Goal: Task Accomplishment & Management: Use online tool/utility

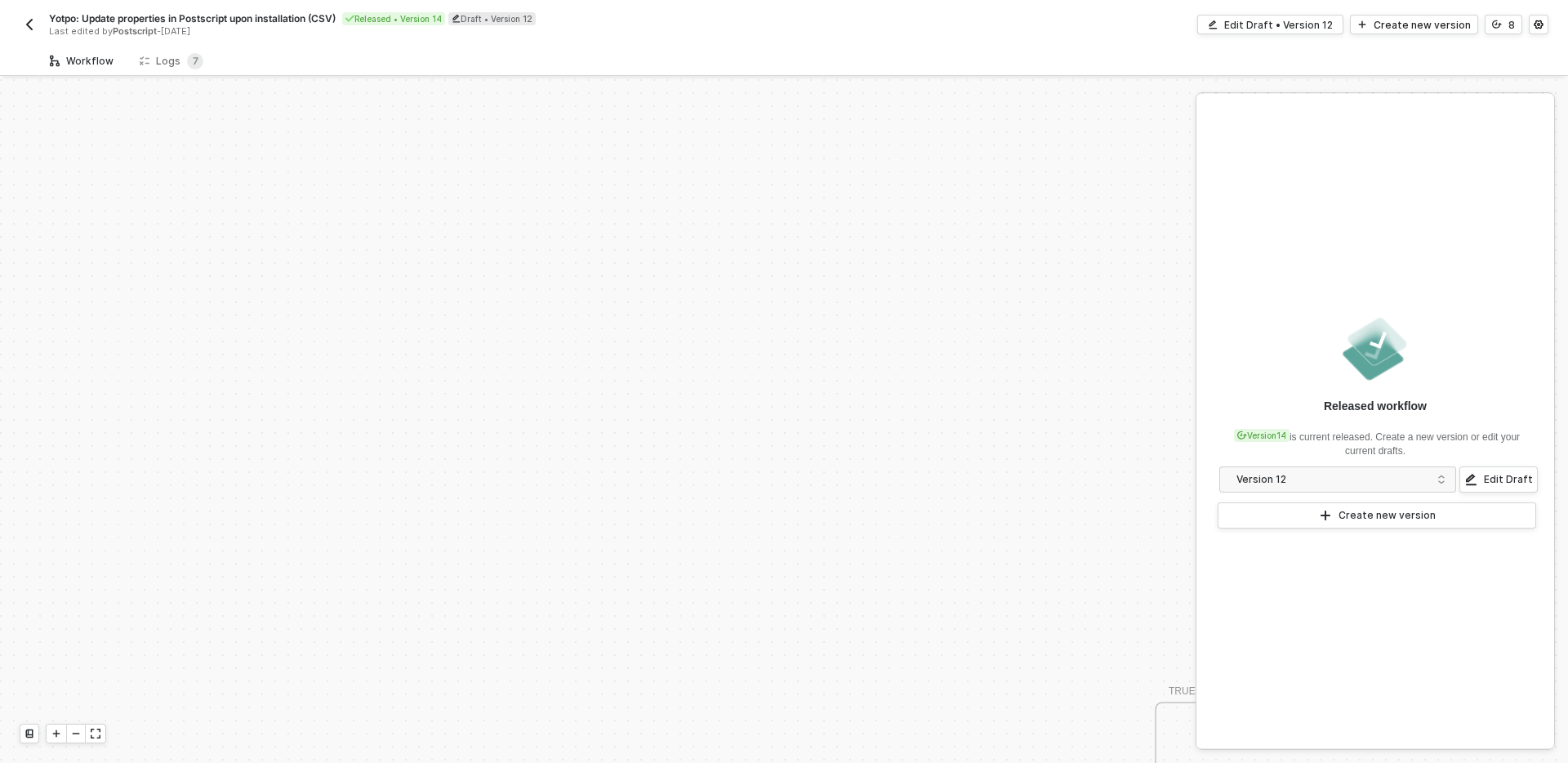
scroll to position [497, 0]
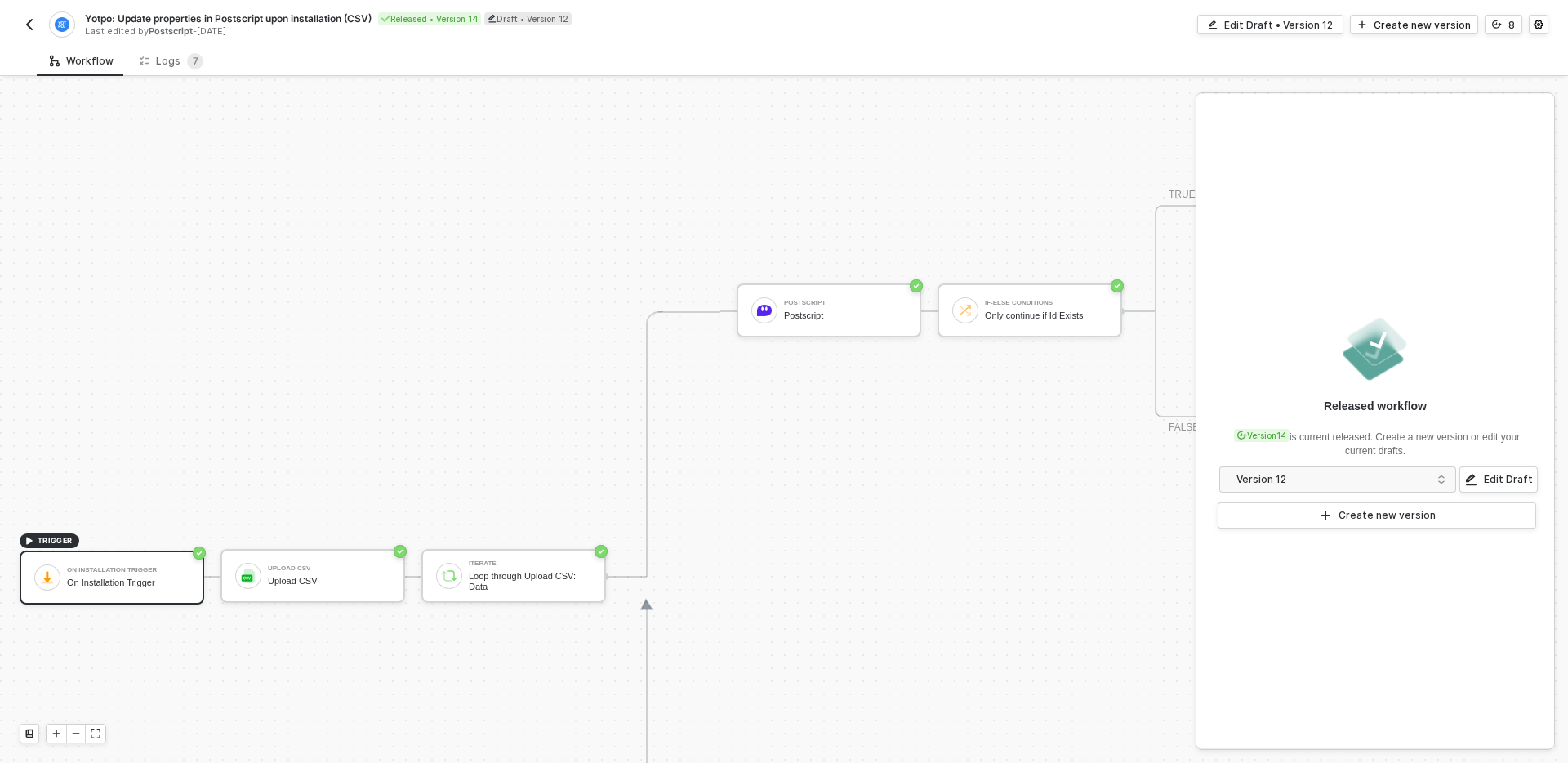
click at [23, 25] on img "button" at bounding box center [29, 25] width 13 height 13
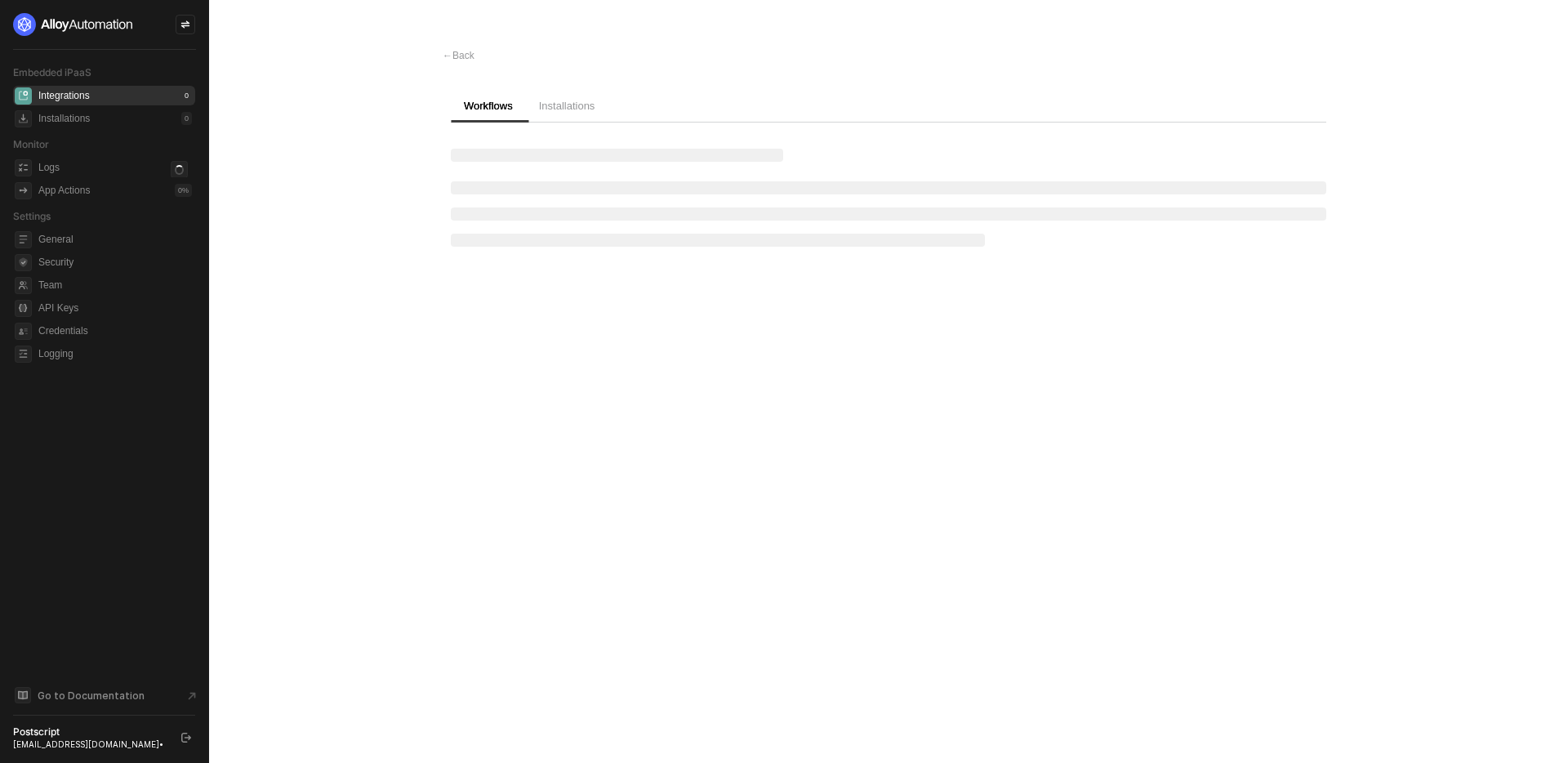
click at [23, 25] on div at bounding box center [104, 25] width 182 height 23
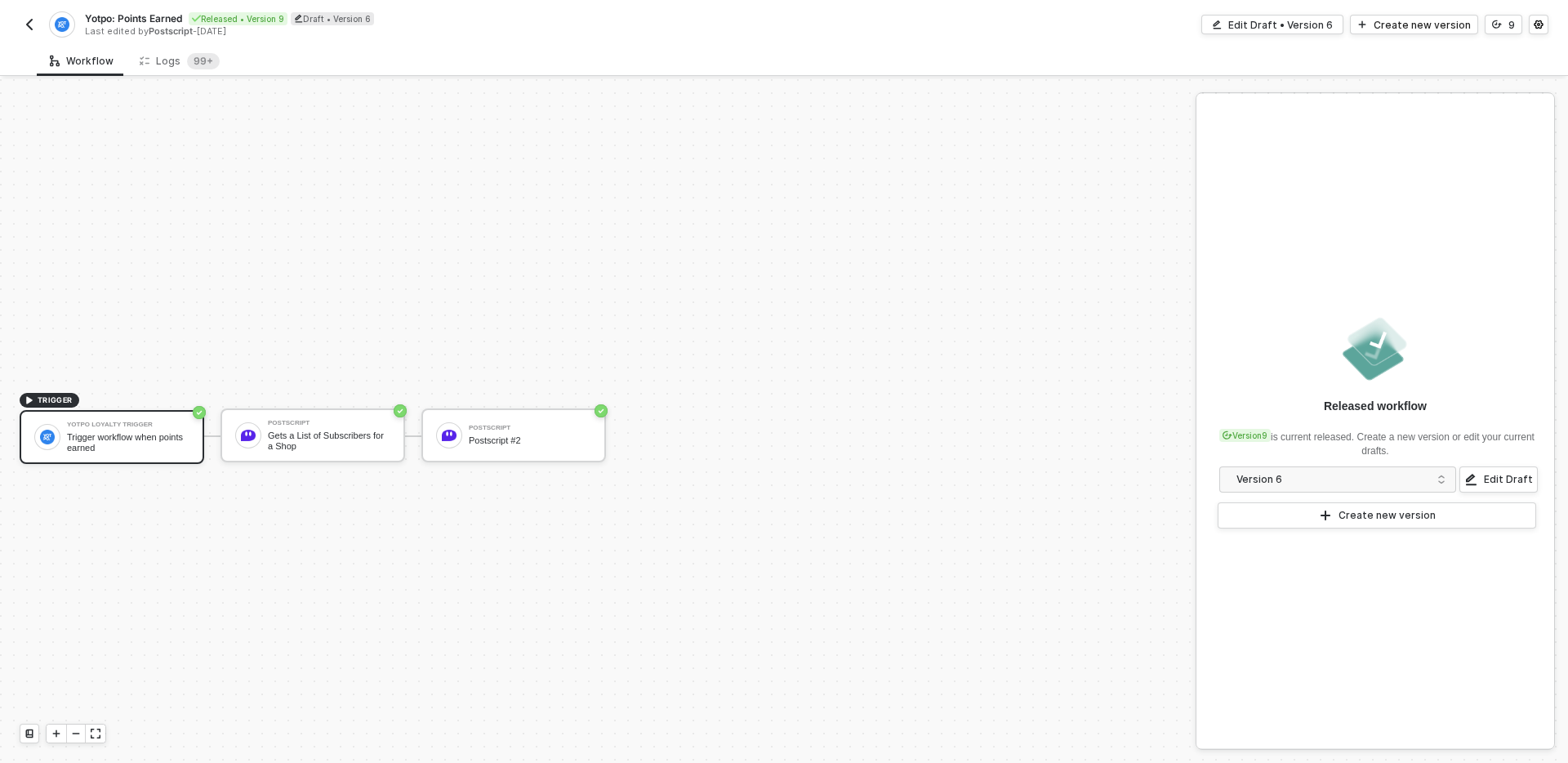
scroll to position [30, 0]
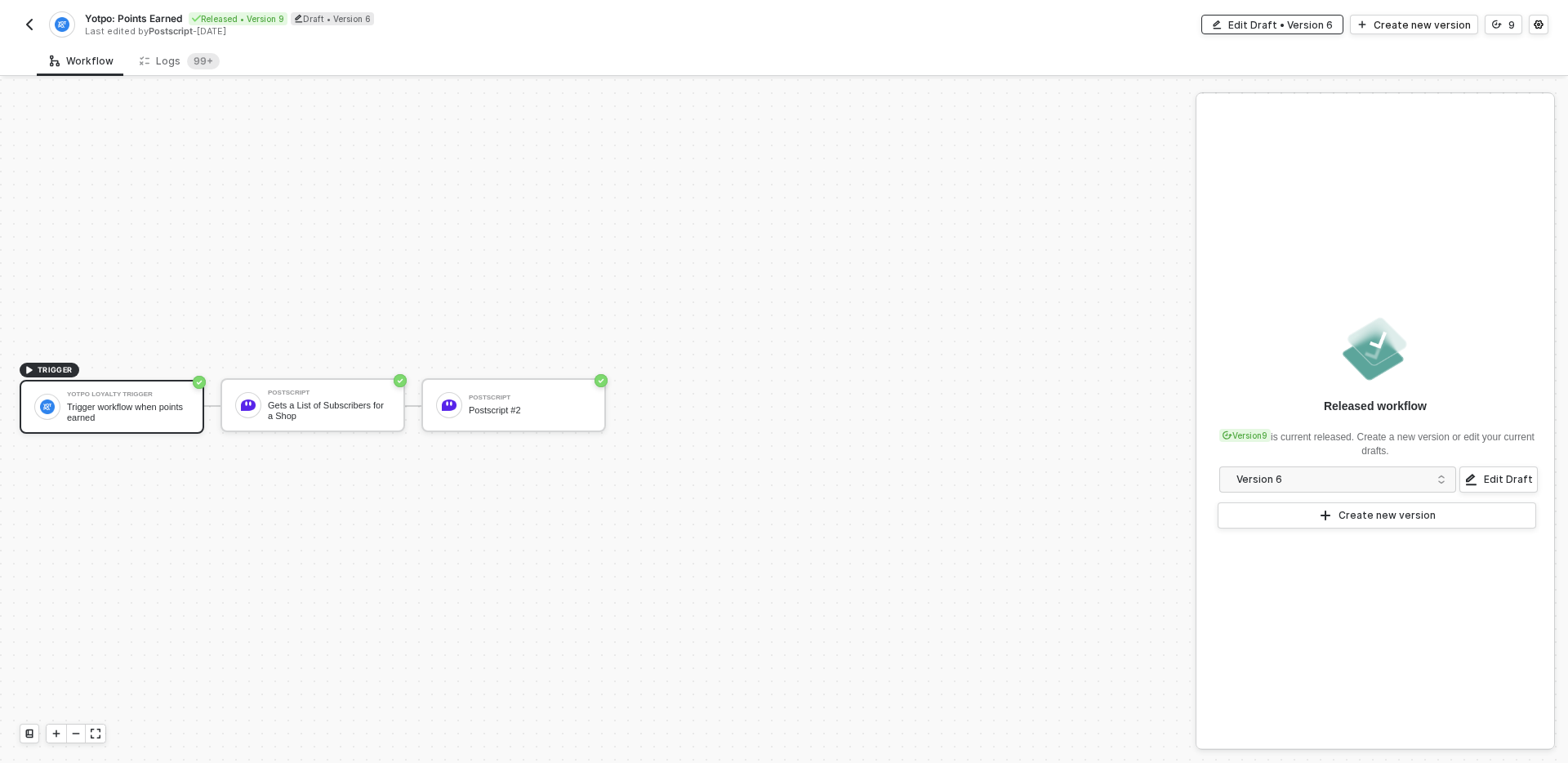
click at [1292, 25] on div "Edit Draft • Version 6" at bounding box center [1281, 25] width 105 height 14
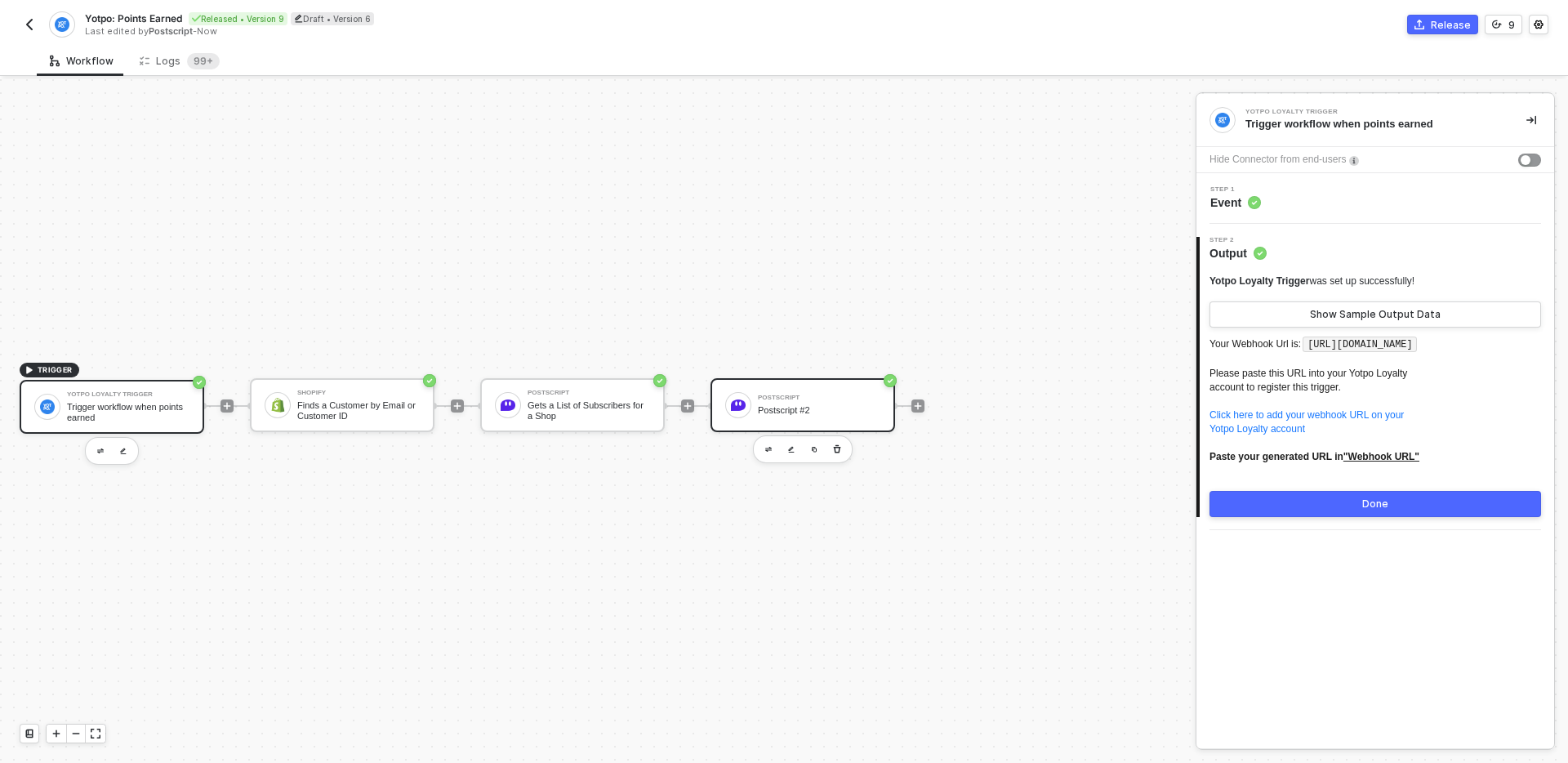
click at [746, 399] on div at bounding box center [739, 405] width 26 height 26
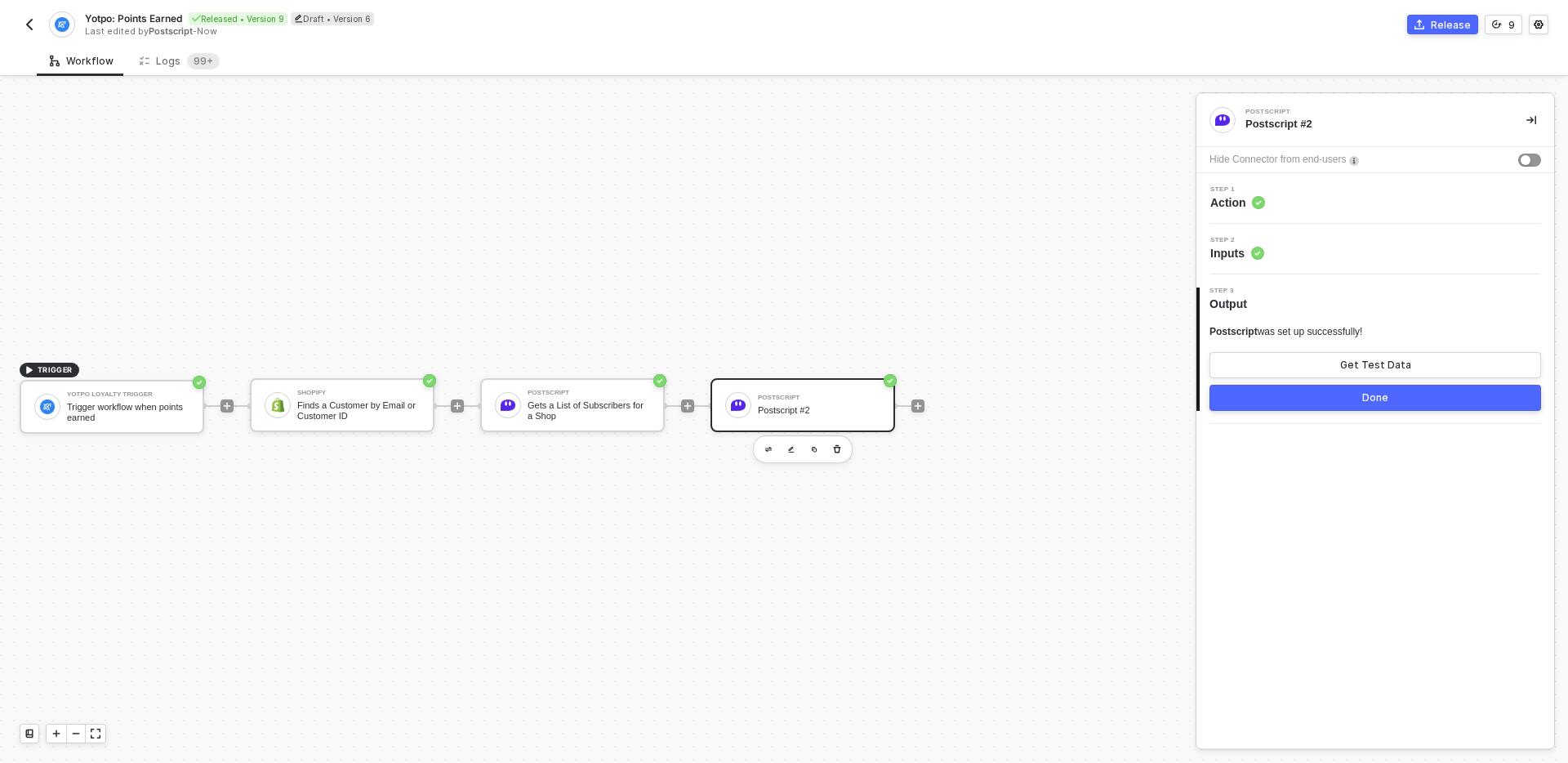
click at [1304, 228] on div "Step 2 Inputs" at bounding box center [1375, 249] width 358 height 51
click at [1245, 248] on span "Inputs" at bounding box center [1237, 252] width 54 height 16
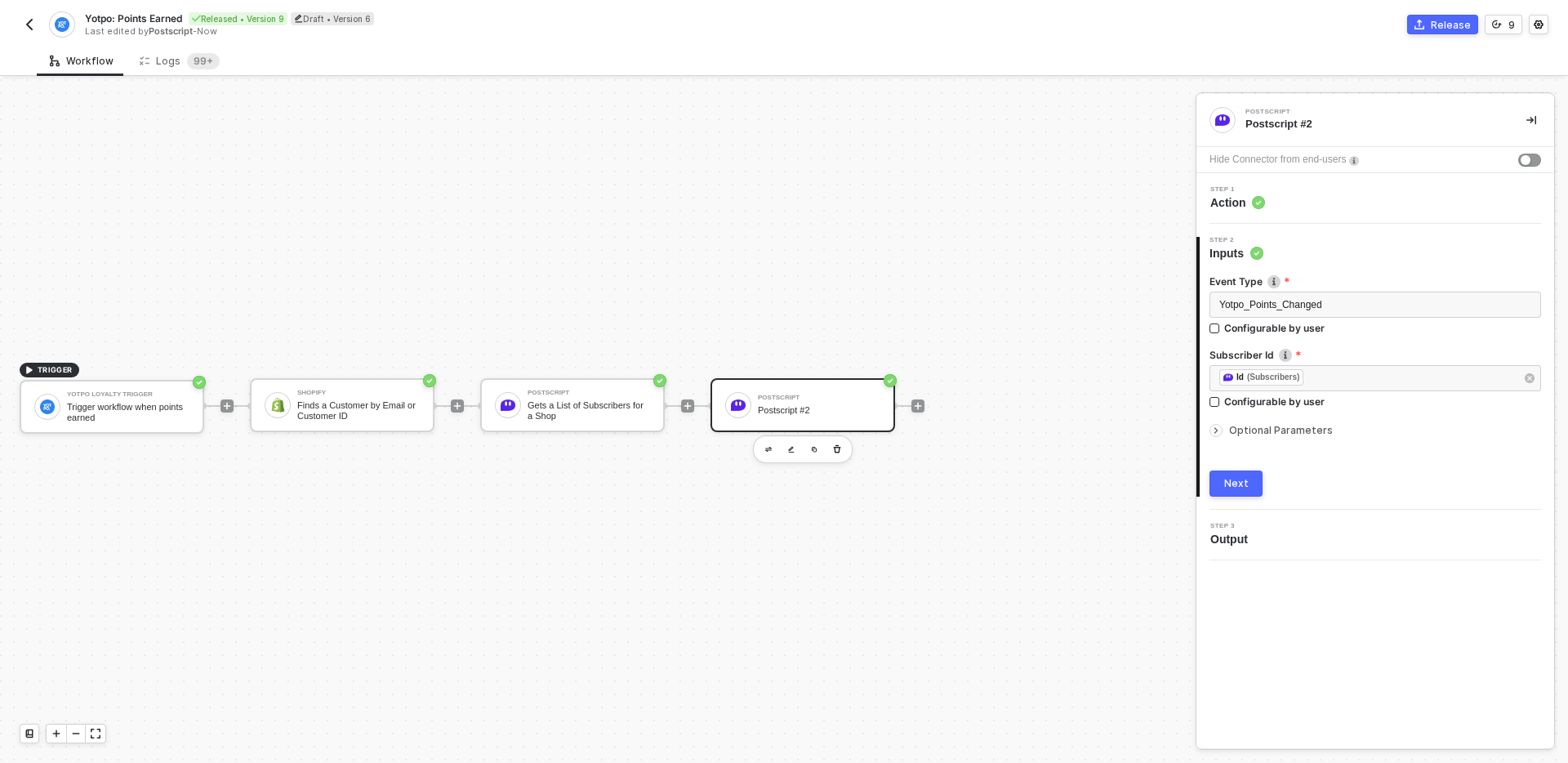
click at [1239, 429] on span "Optional Parameters" at bounding box center [1281, 430] width 104 height 12
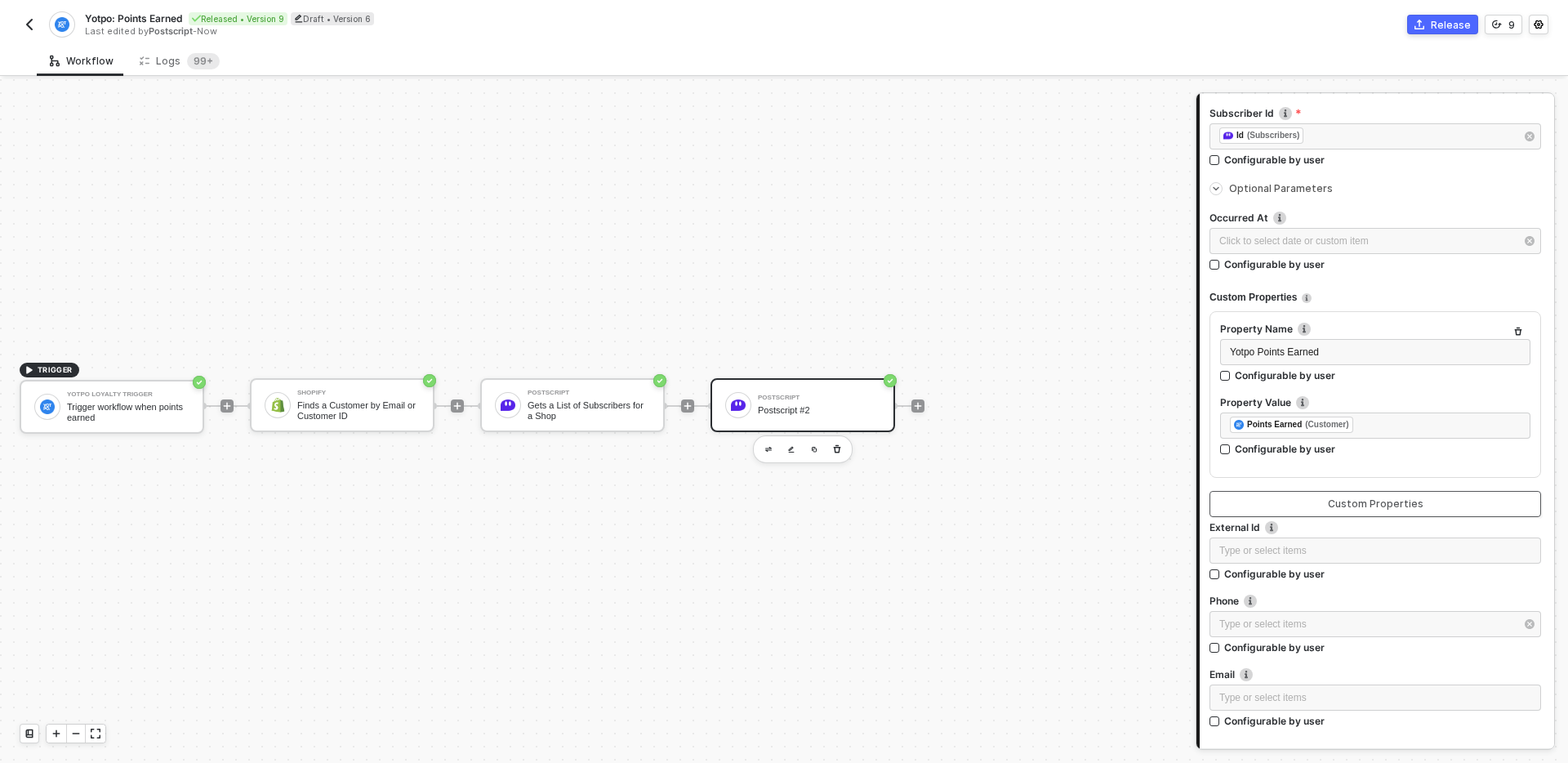
scroll to position [216, 0]
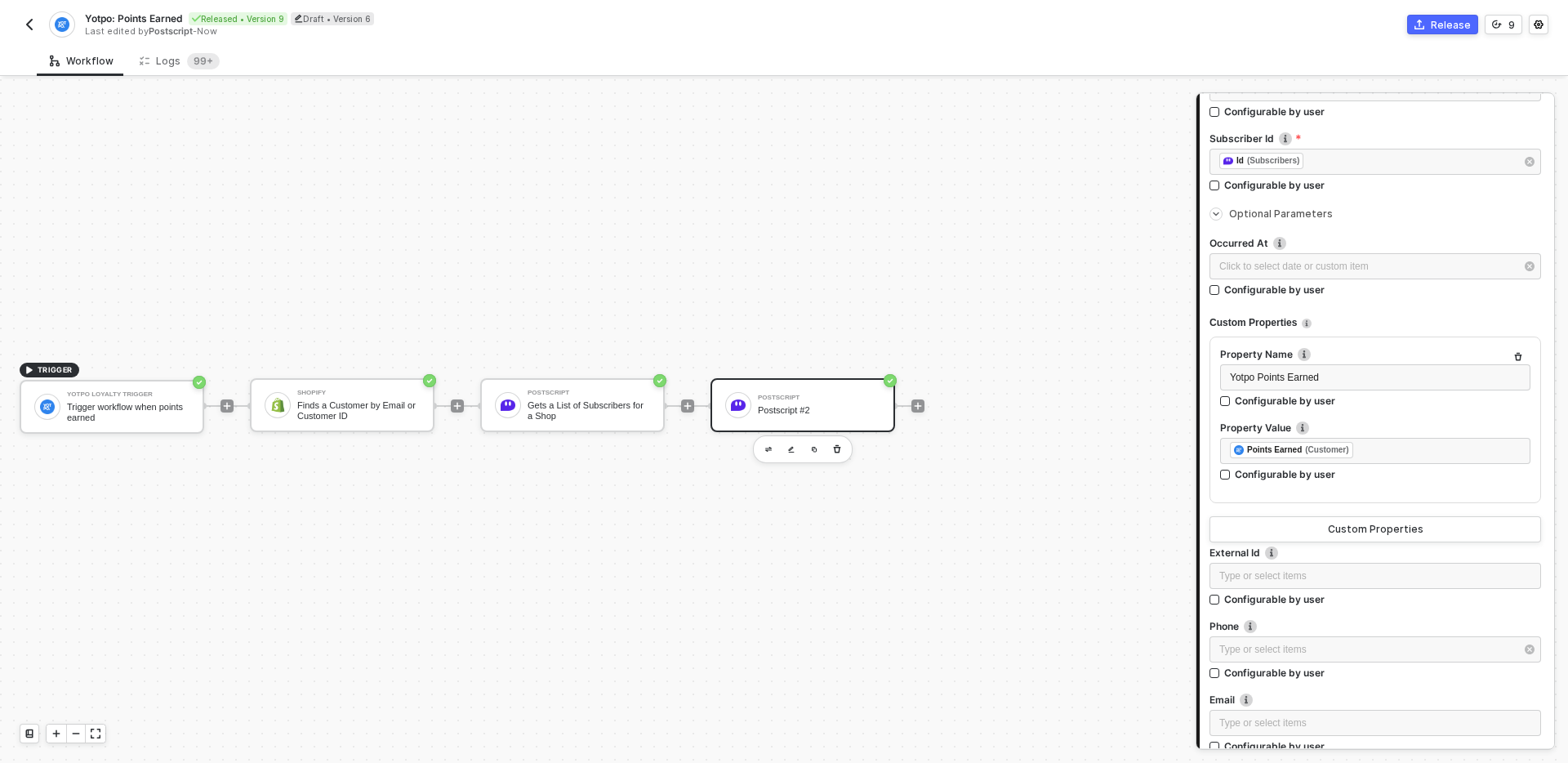
click at [28, 29] on img "button" at bounding box center [29, 25] width 13 height 13
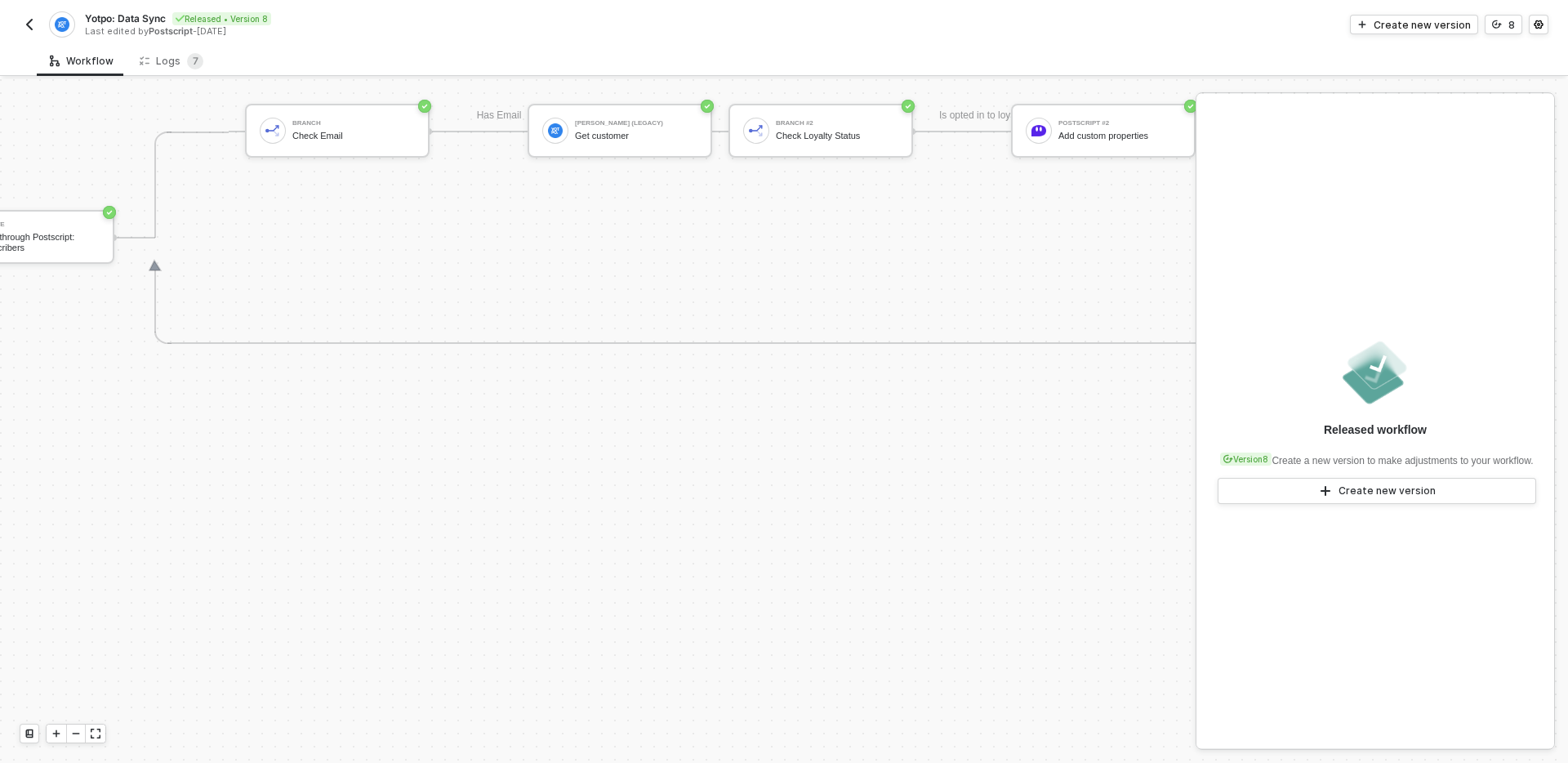
scroll to position [631, 589]
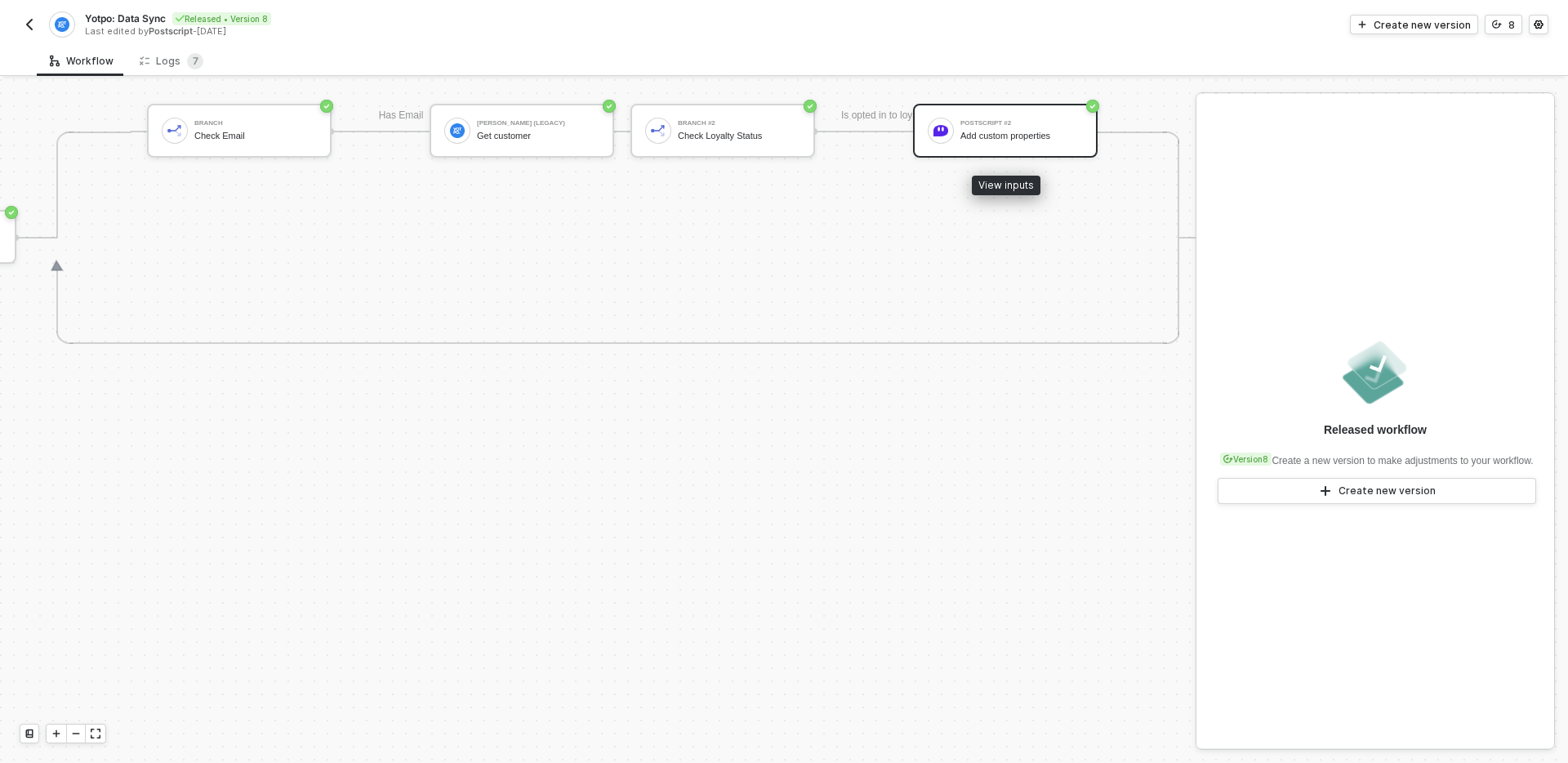
click at [1016, 134] on div "Add custom properties" at bounding box center [1022, 135] width 123 height 10
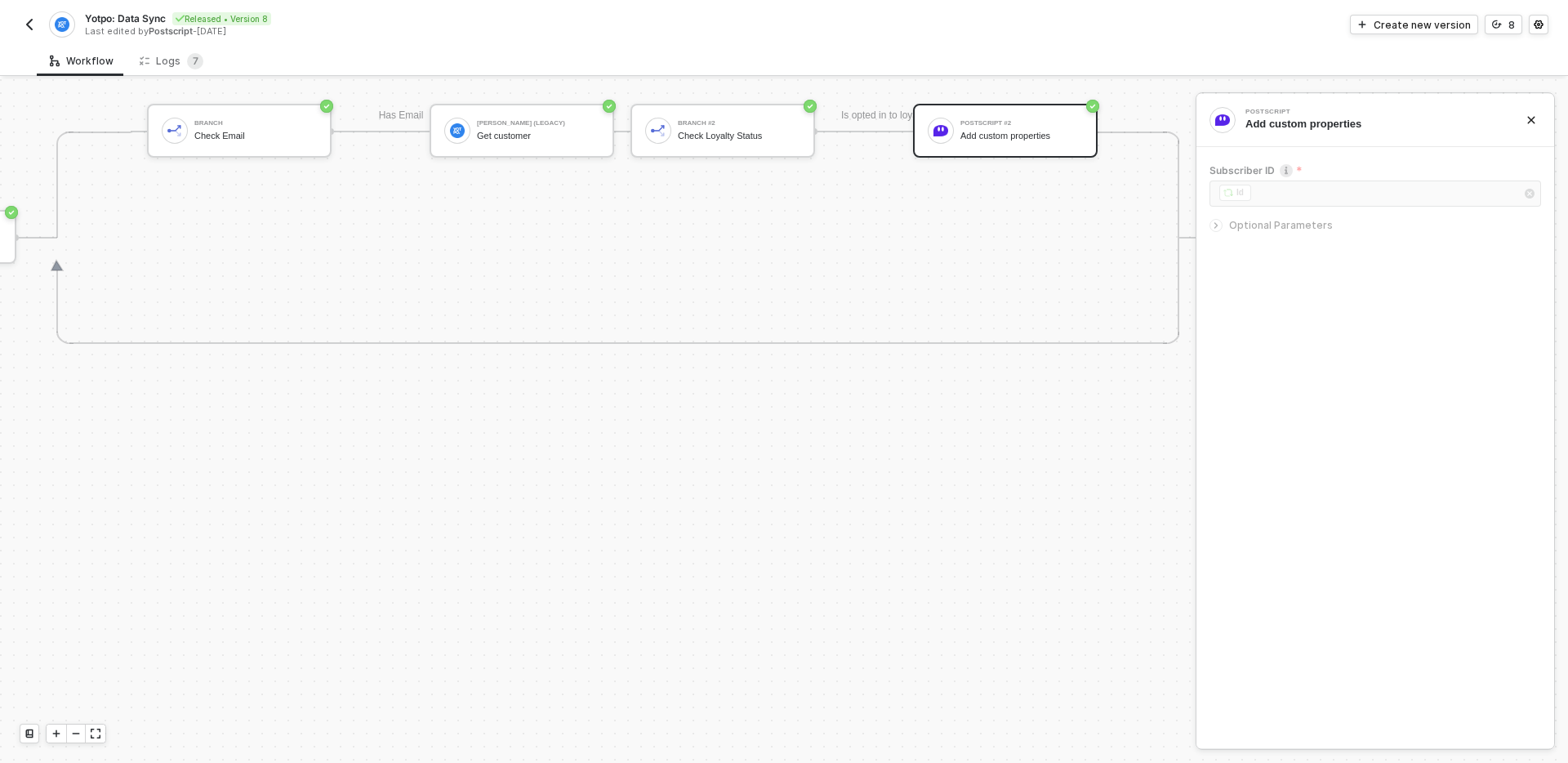
click at [1253, 229] on span "Optional Parameters" at bounding box center [1281, 225] width 104 height 12
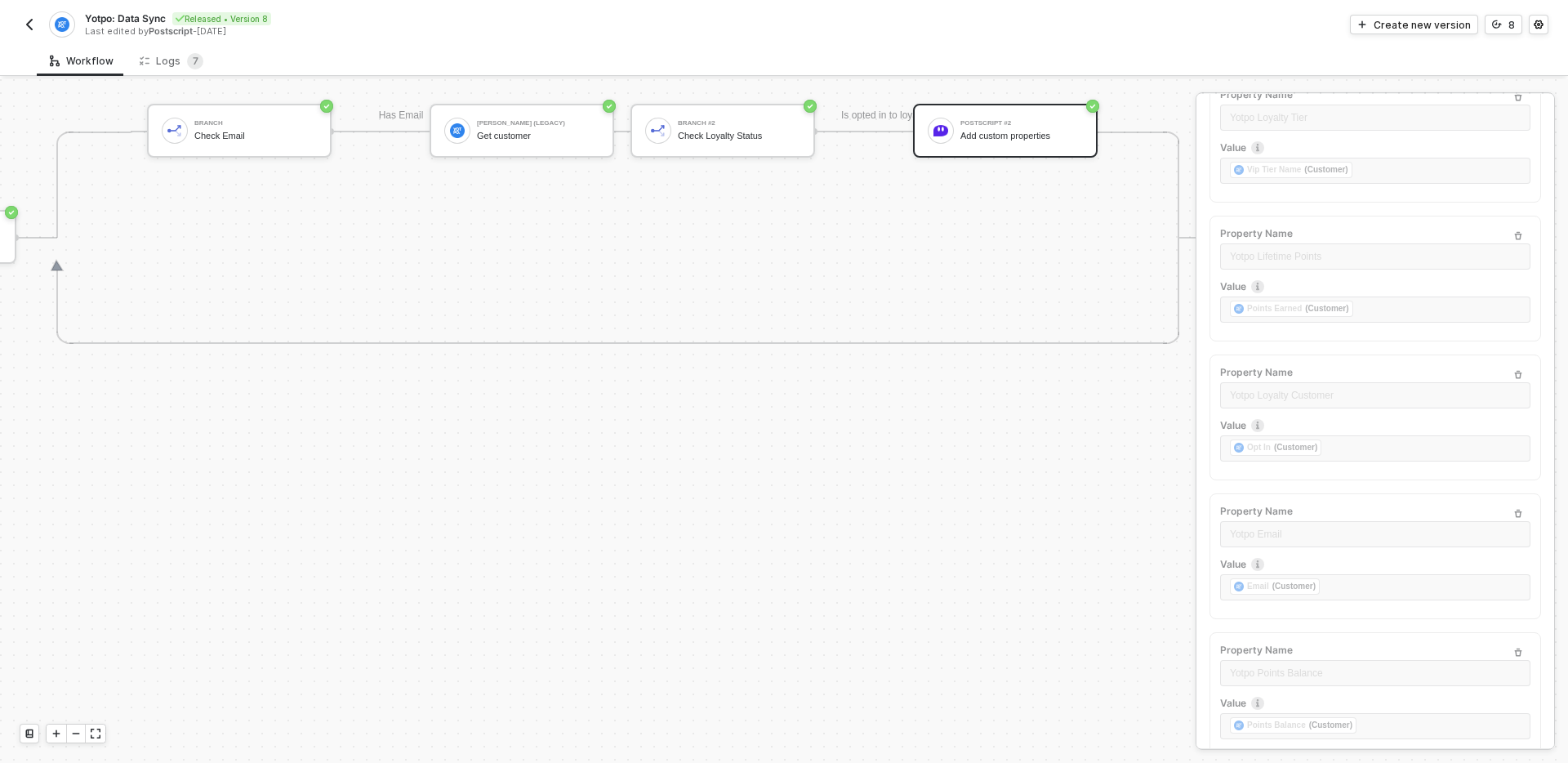
scroll to position [648, 0]
click at [30, 34] on div "Yotpo: Data Sync Released • Version 8 Last edited by Postscript - 19 days ago" at bounding box center [401, 25] width 764 height 26
click at [30, 27] on img "button" at bounding box center [29, 25] width 13 height 13
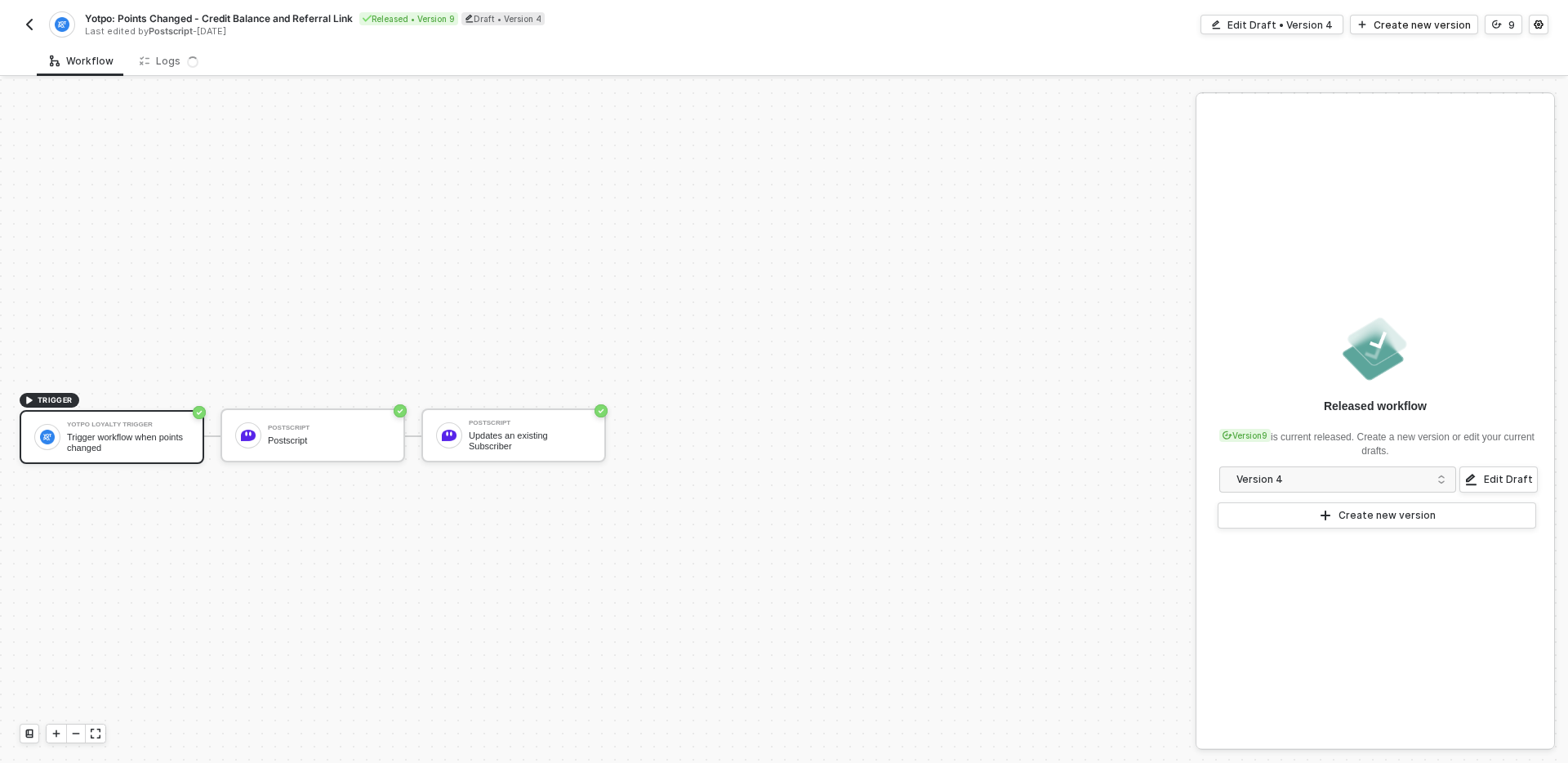
scroll to position [30, 0]
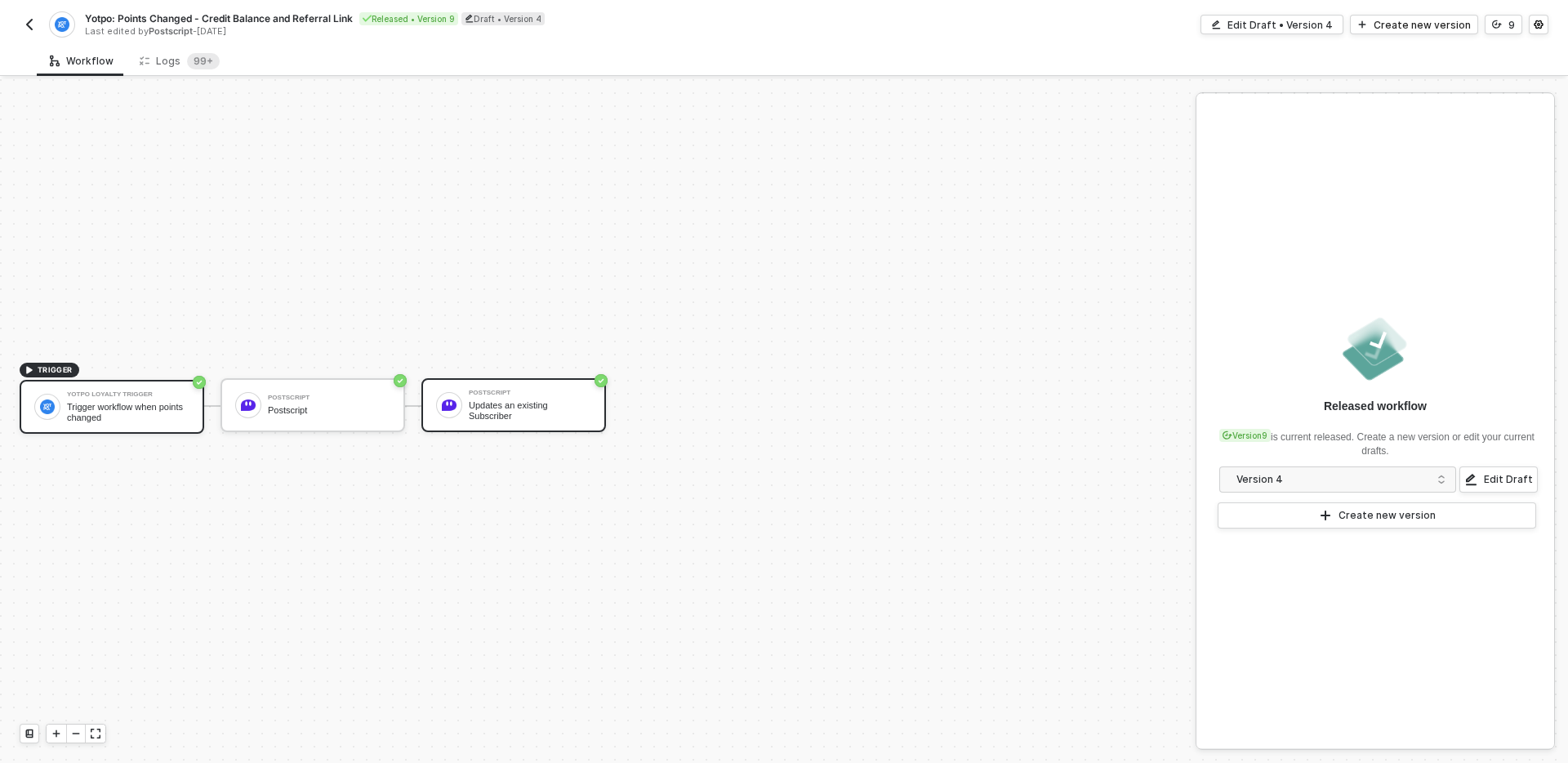
click at [498, 408] on div "Updates an existing Subscriber" at bounding box center [530, 411] width 123 height 21
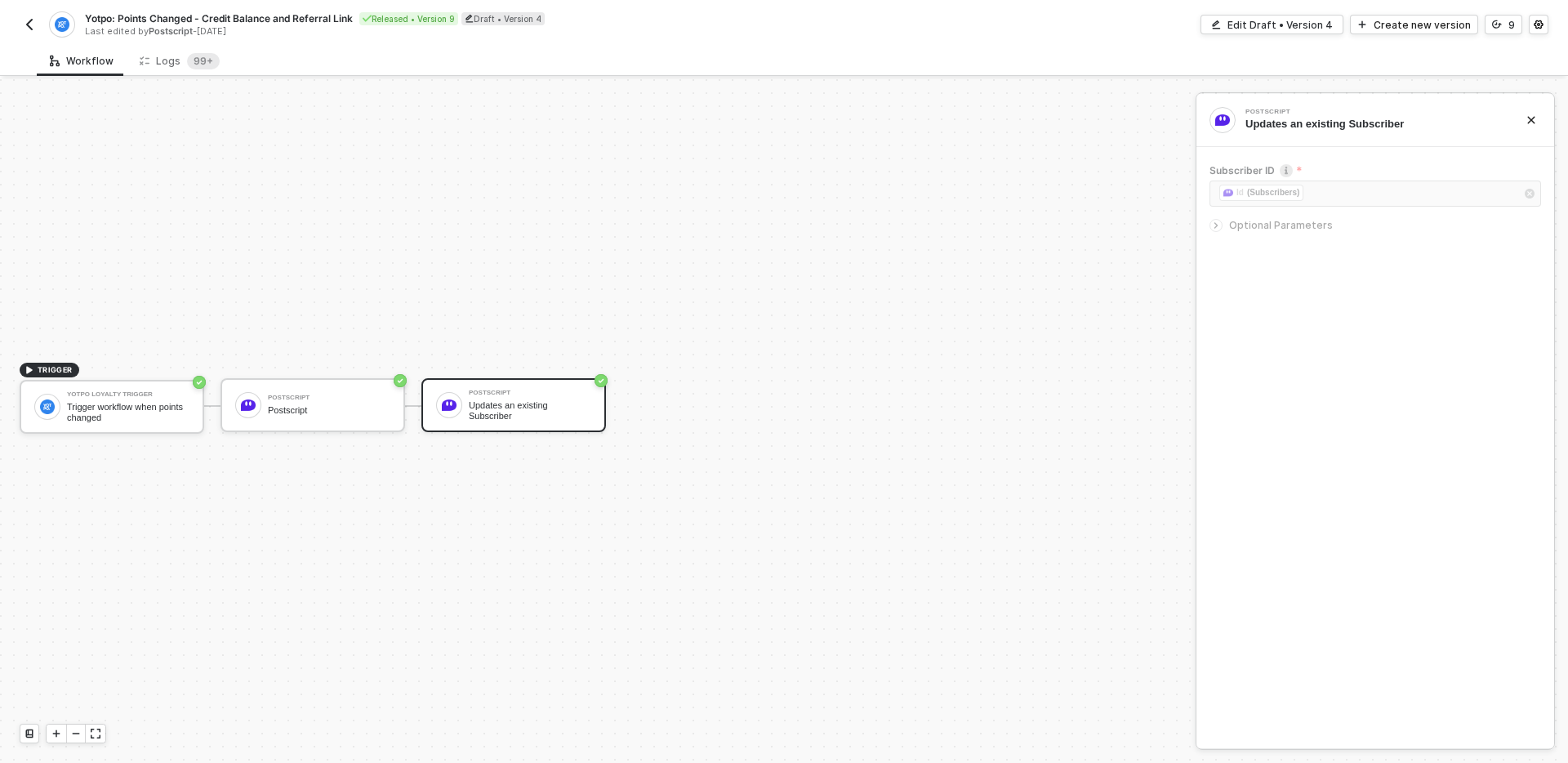
click at [1266, 214] on div at bounding box center [1375, 212] width 332 height 7
click at [1222, 222] on div at bounding box center [1219, 225] width 20 height 18
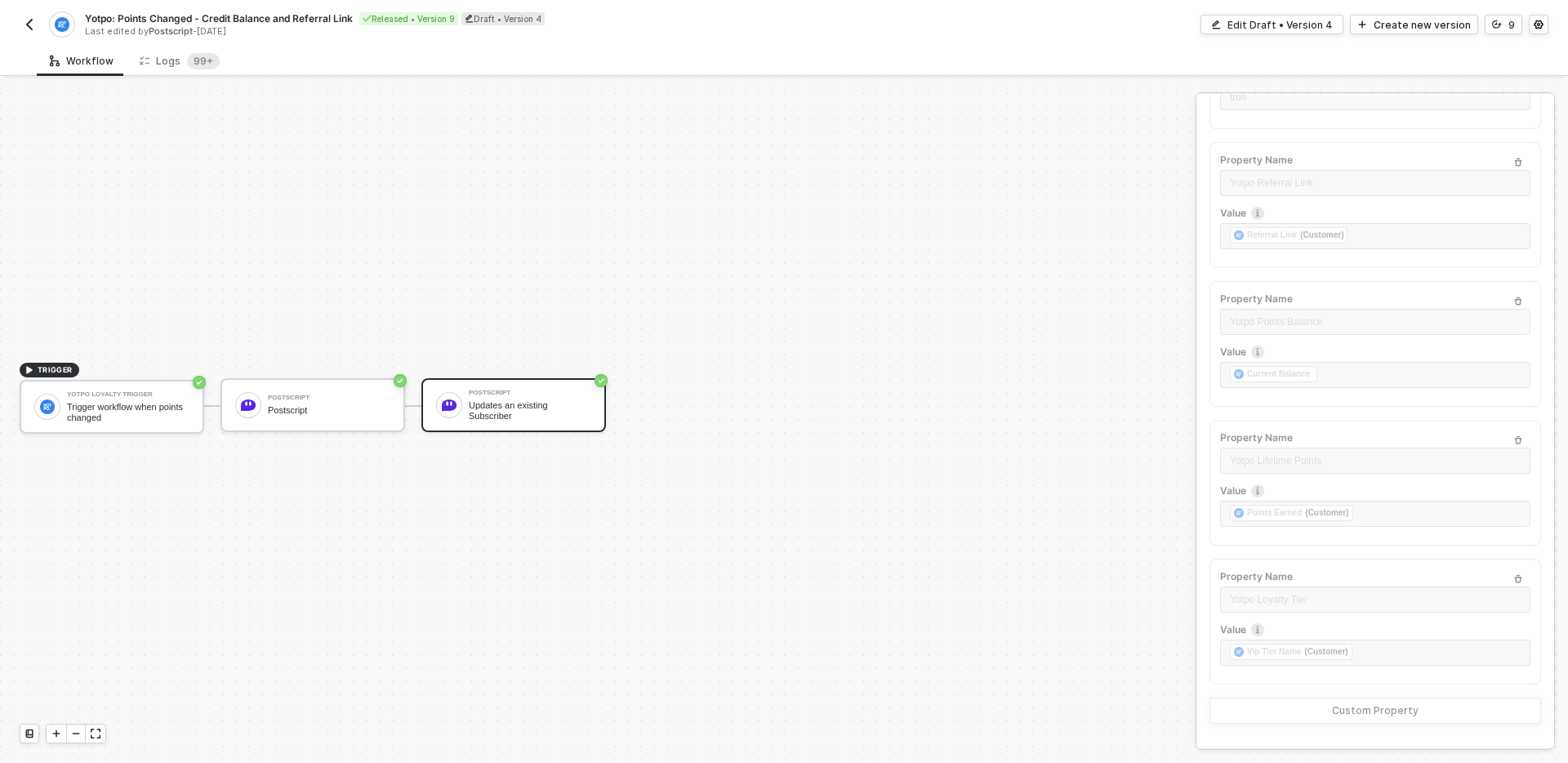
scroll to position [0, 0]
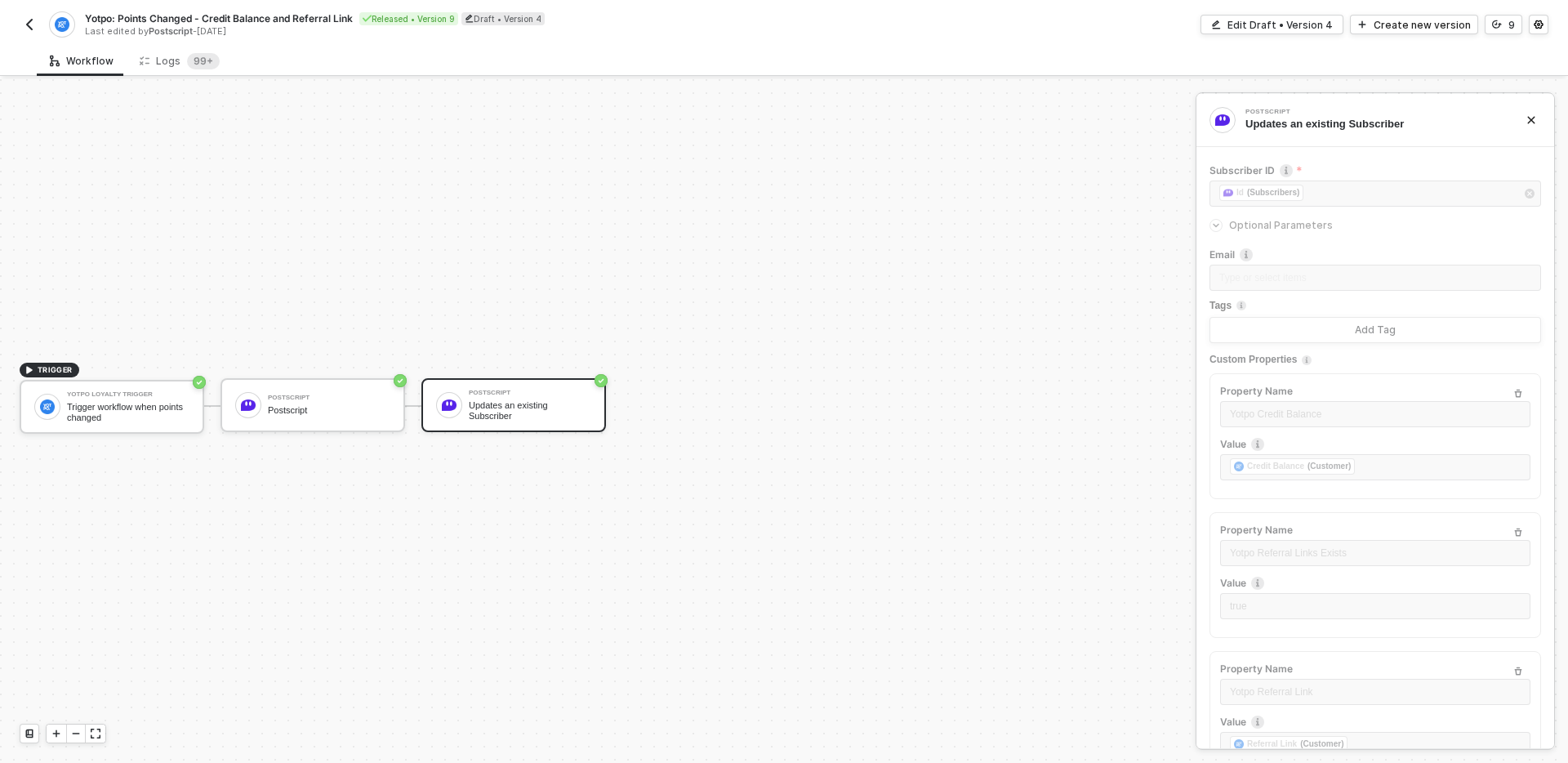
click at [1312, 466] on div "Email Type or select items ﻿ Tags Add Tag Custom Properties Property Name Yotpo…" at bounding box center [1375, 739] width 332 height 985
click at [1258, 444] on div "Email Type or select items ﻿ Tags Add Tag Custom Properties Property Name Yotpo…" at bounding box center [1375, 739] width 332 height 985
drag, startPoint x: 78, startPoint y: 18, endPoint x: 353, endPoint y: 20, distance: 275.0
click at [353, 20] on div "Yotpo: Points Changed - Credit Balance and Referral Link Released • Version 9 D…" at bounding box center [401, 25] width 764 height 26
copy div "Yotpo: Points Changed - Credit Balance and Referral Link"
